Goal: Information Seeking & Learning: Learn about a topic

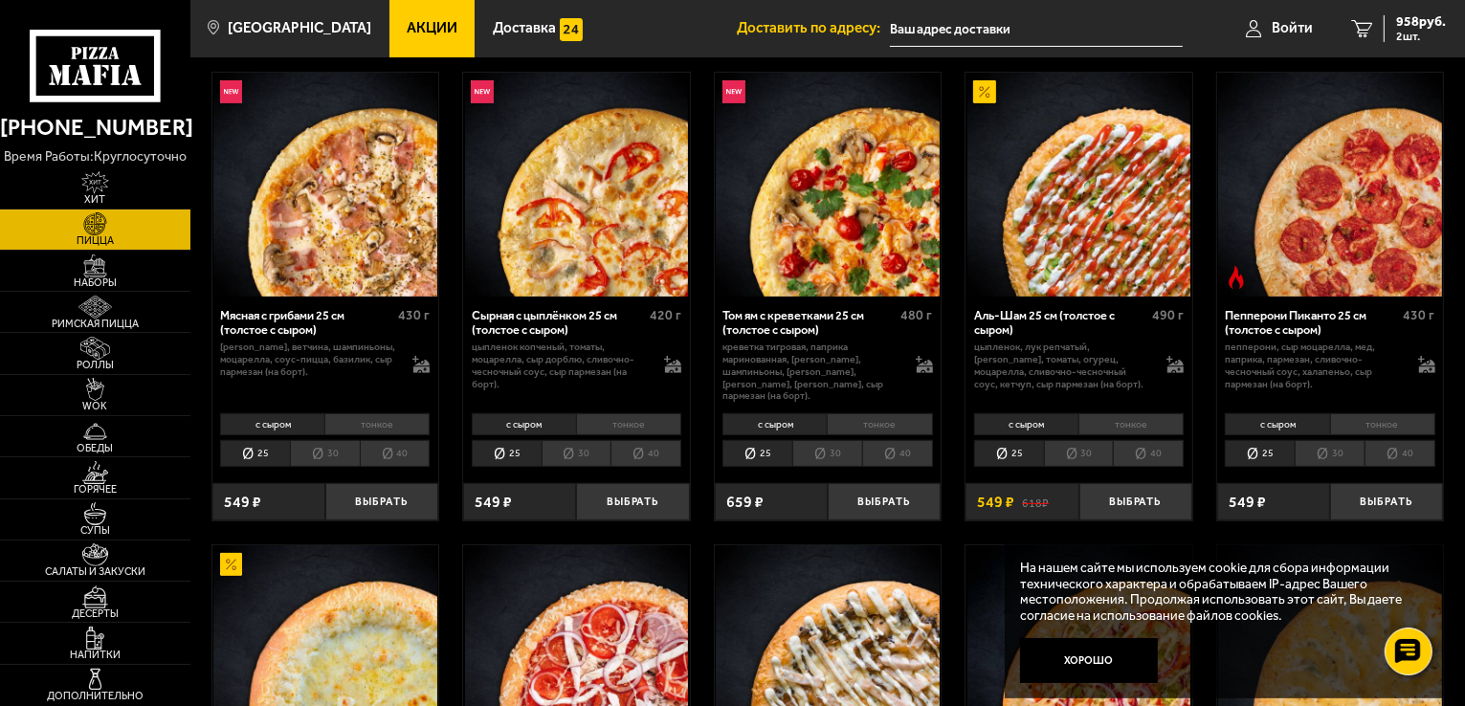
scroll to position [574, 0]
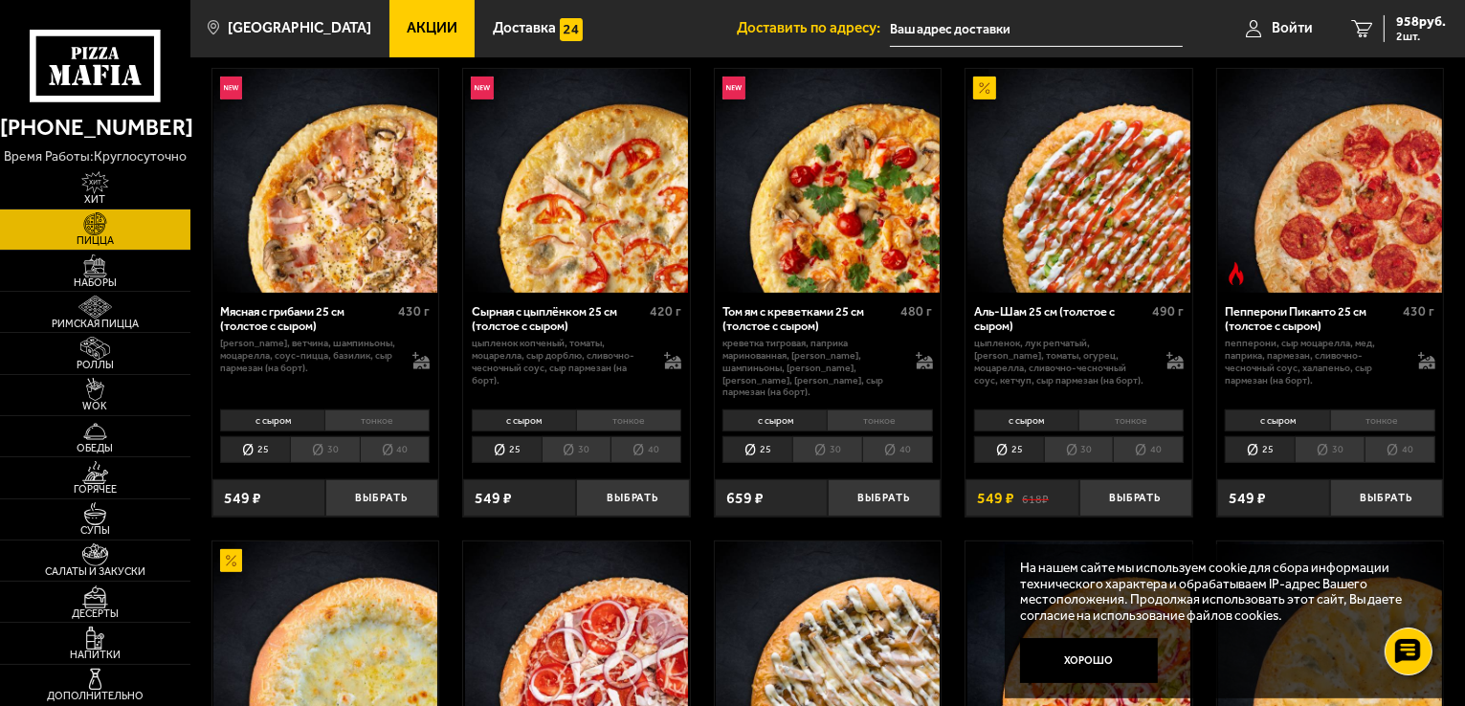
click at [1150, 440] on li "40" at bounding box center [1148, 449] width 71 height 27
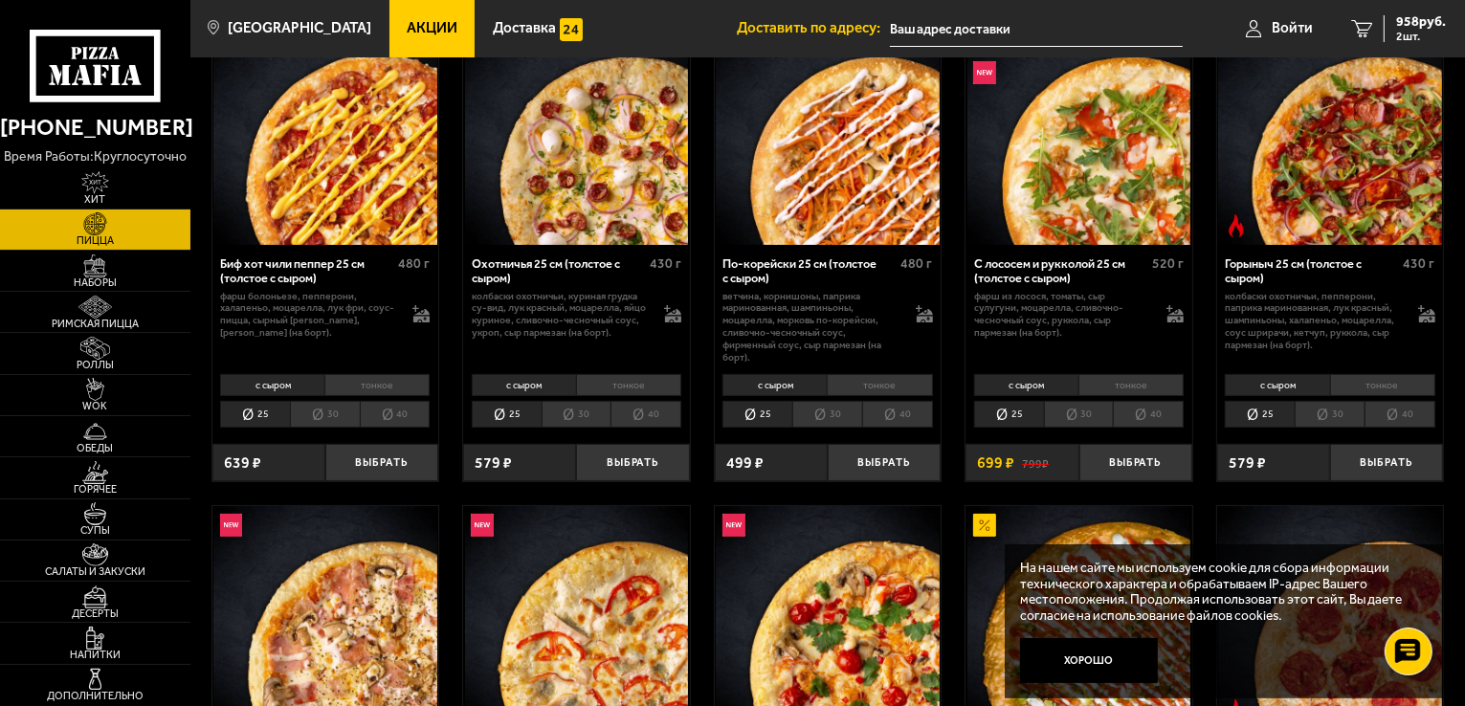
scroll to position [383, 0]
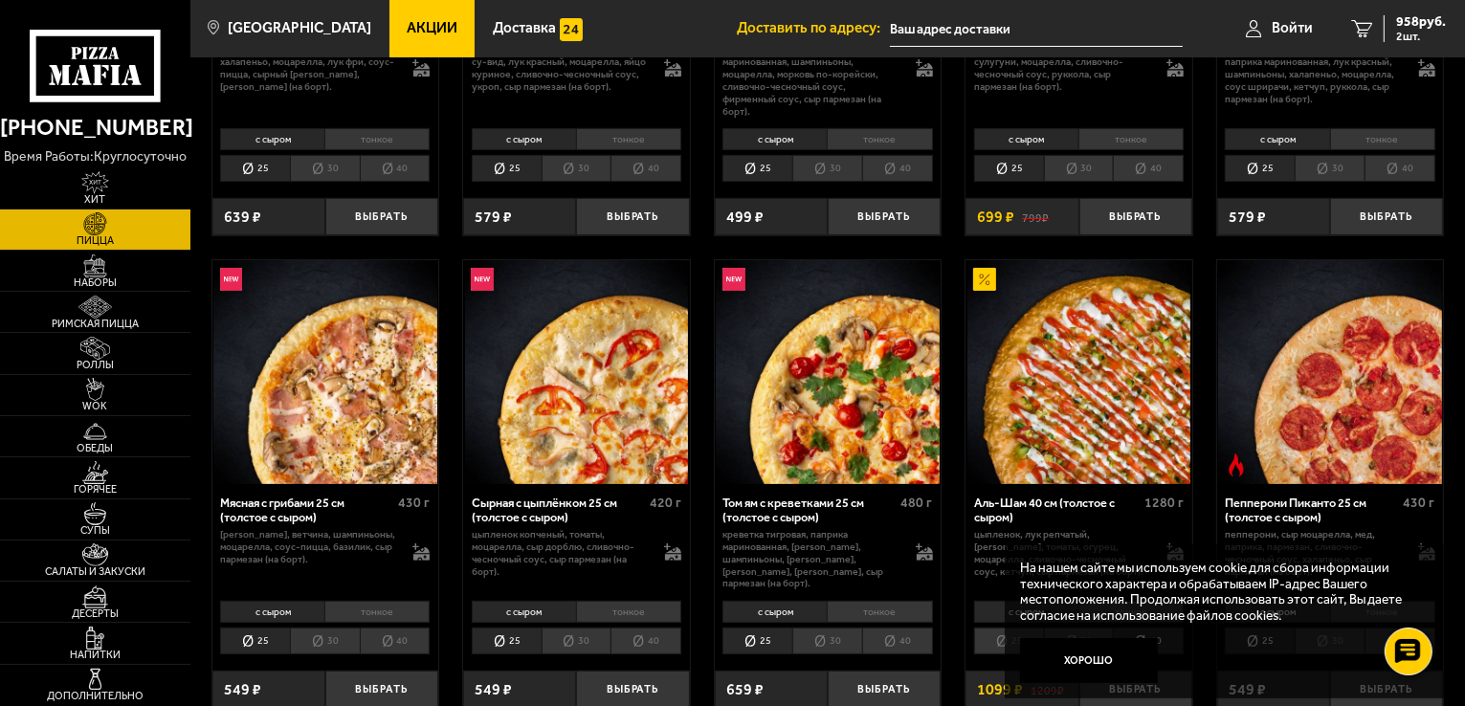
click at [401, 633] on li "40" at bounding box center [395, 641] width 71 height 27
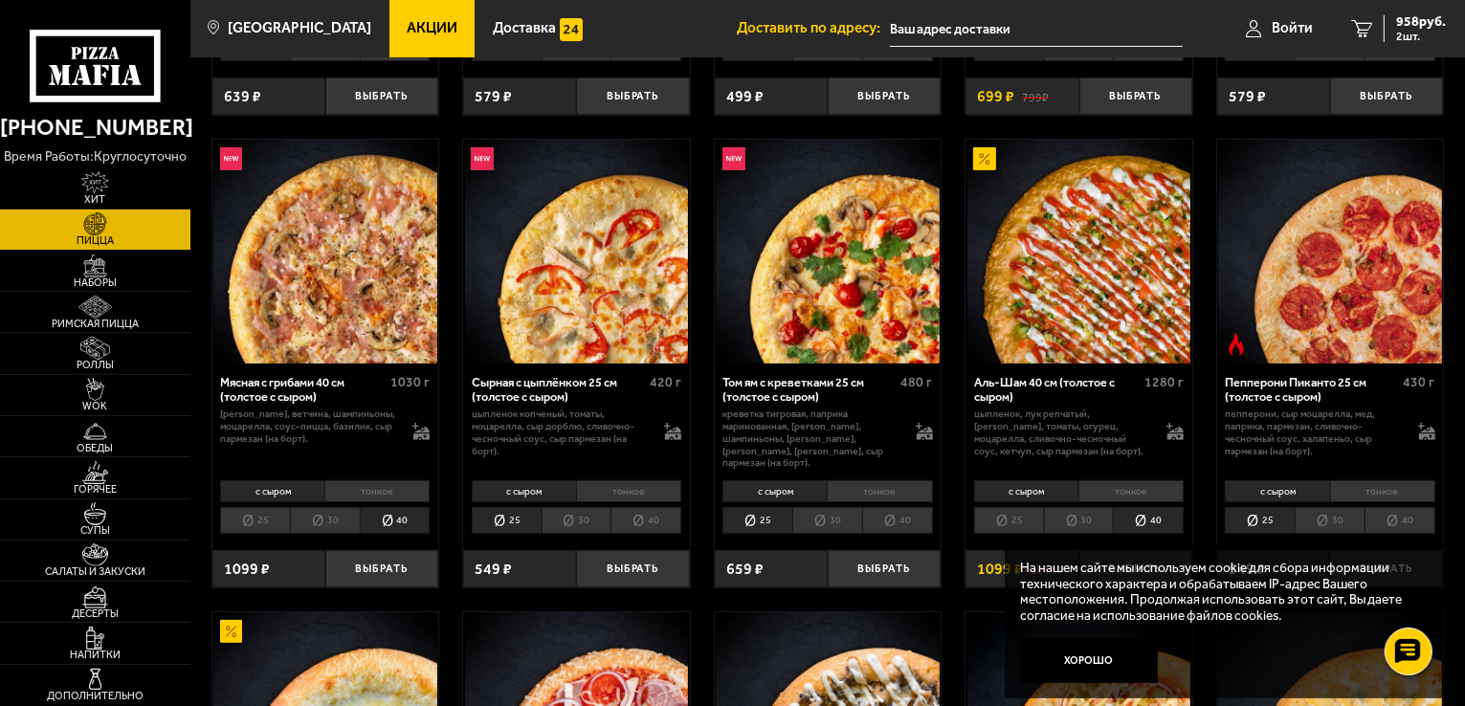
scroll to position [574, 0]
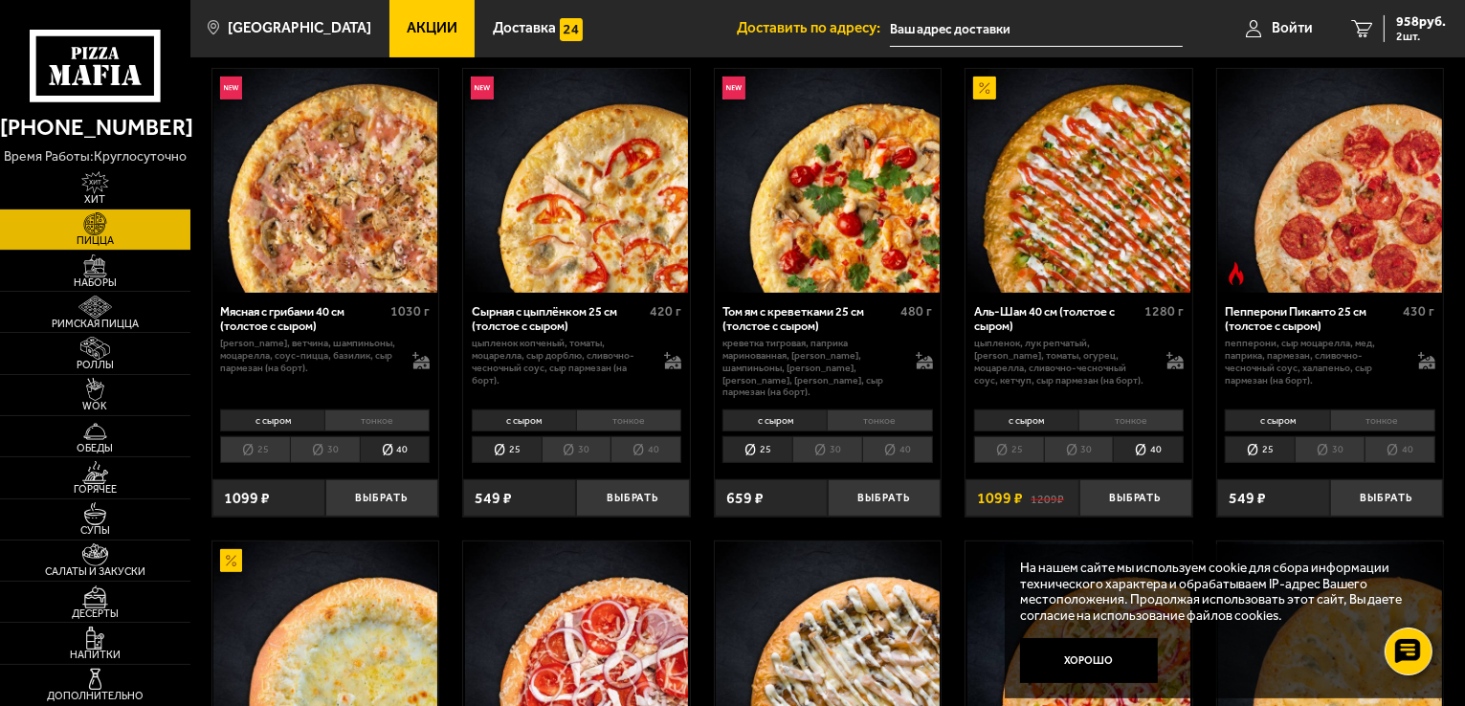
click at [407, 29] on span "Акции" at bounding box center [432, 28] width 51 height 14
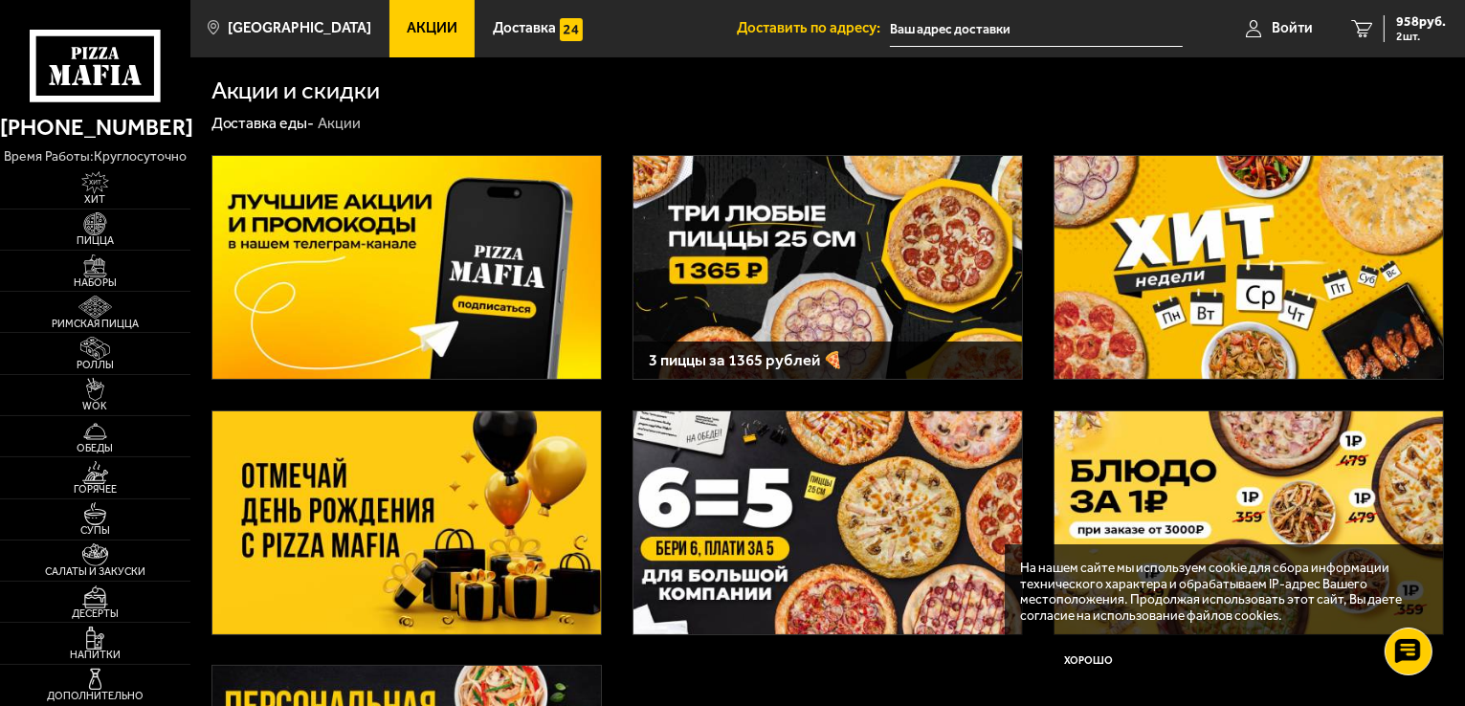
click at [469, 501] on img at bounding box center [406, 522] width 389 height 223
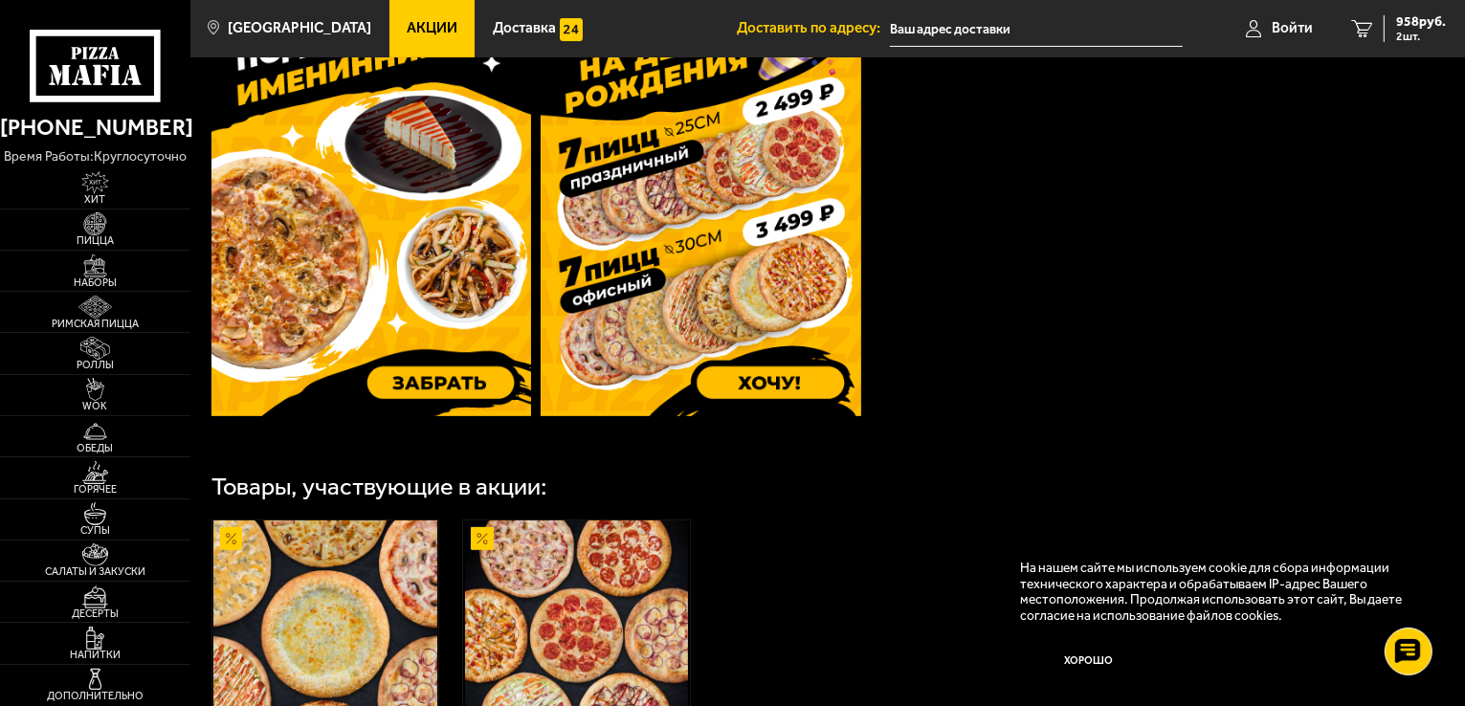
scroll to position [670, 0]
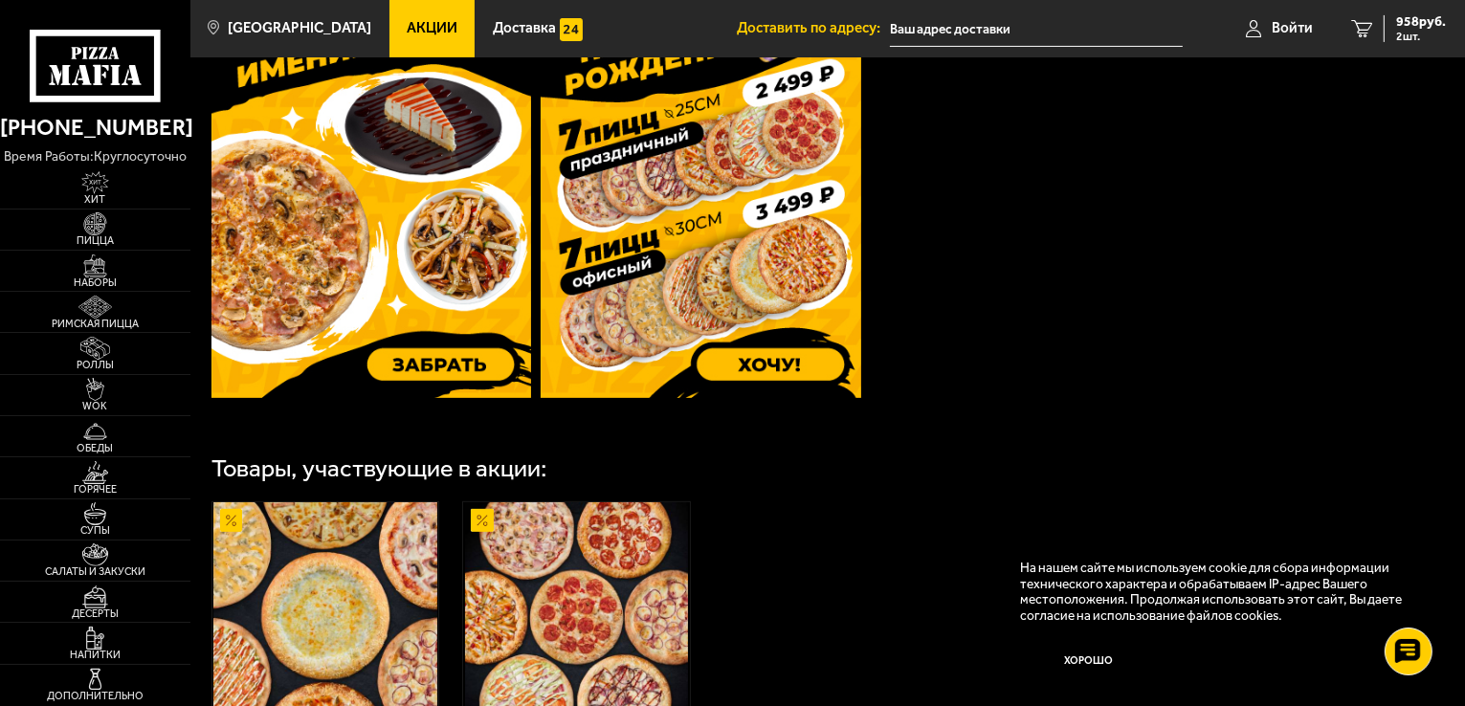
click at [324, 238] on img at bounding box center [371, 185] width 321 height 425
